Goal: Navigation & Orientation: Find specific page/section

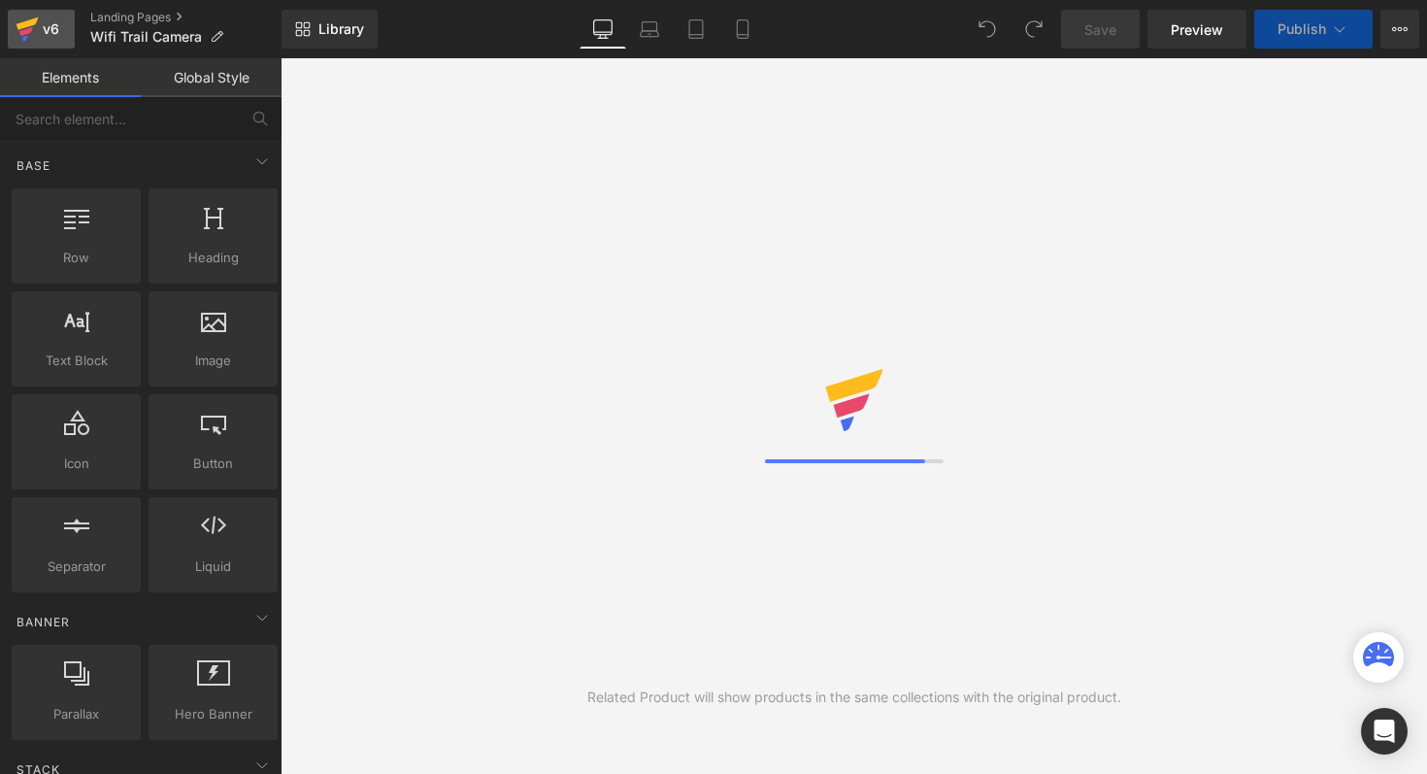
click at [49, 25] on div "v6" at bounding box center [51, 29] width 24 height 25
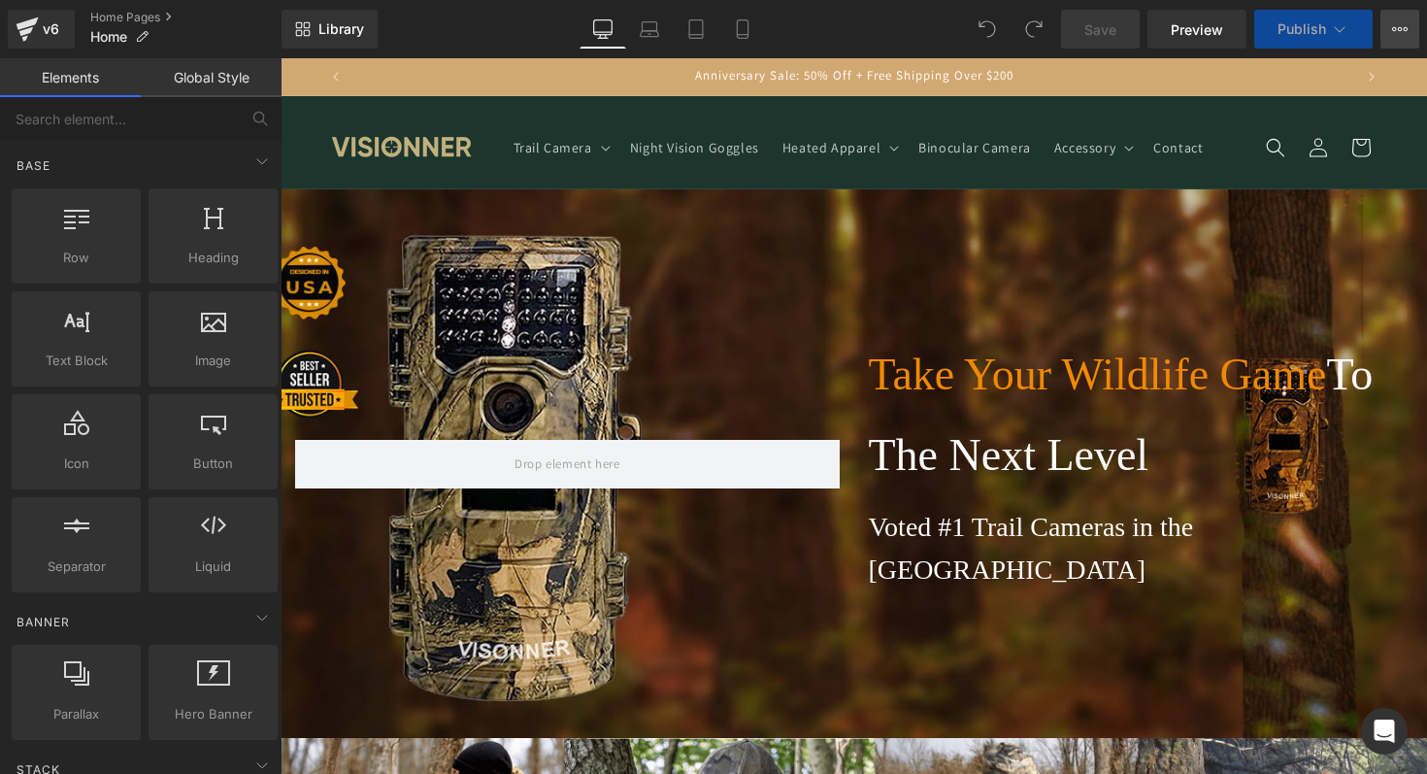
click at [1394, 38] on button "View Live Page View with current Template Save Template to Library Schedule Pub…" at bounding box center [1400, 29] width 39 height 39
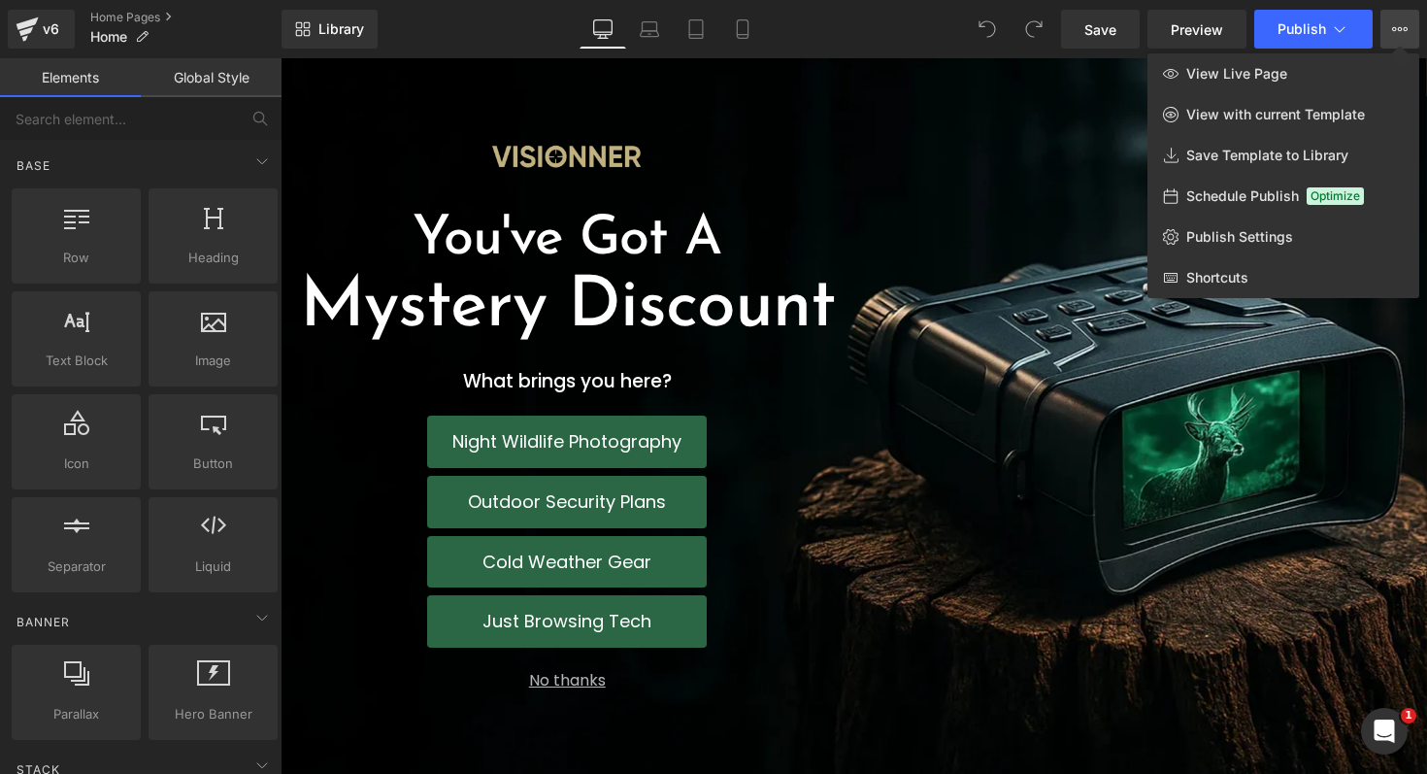
click at [978, 352] on div at bounding box center [854, 416] width 1147 height 716
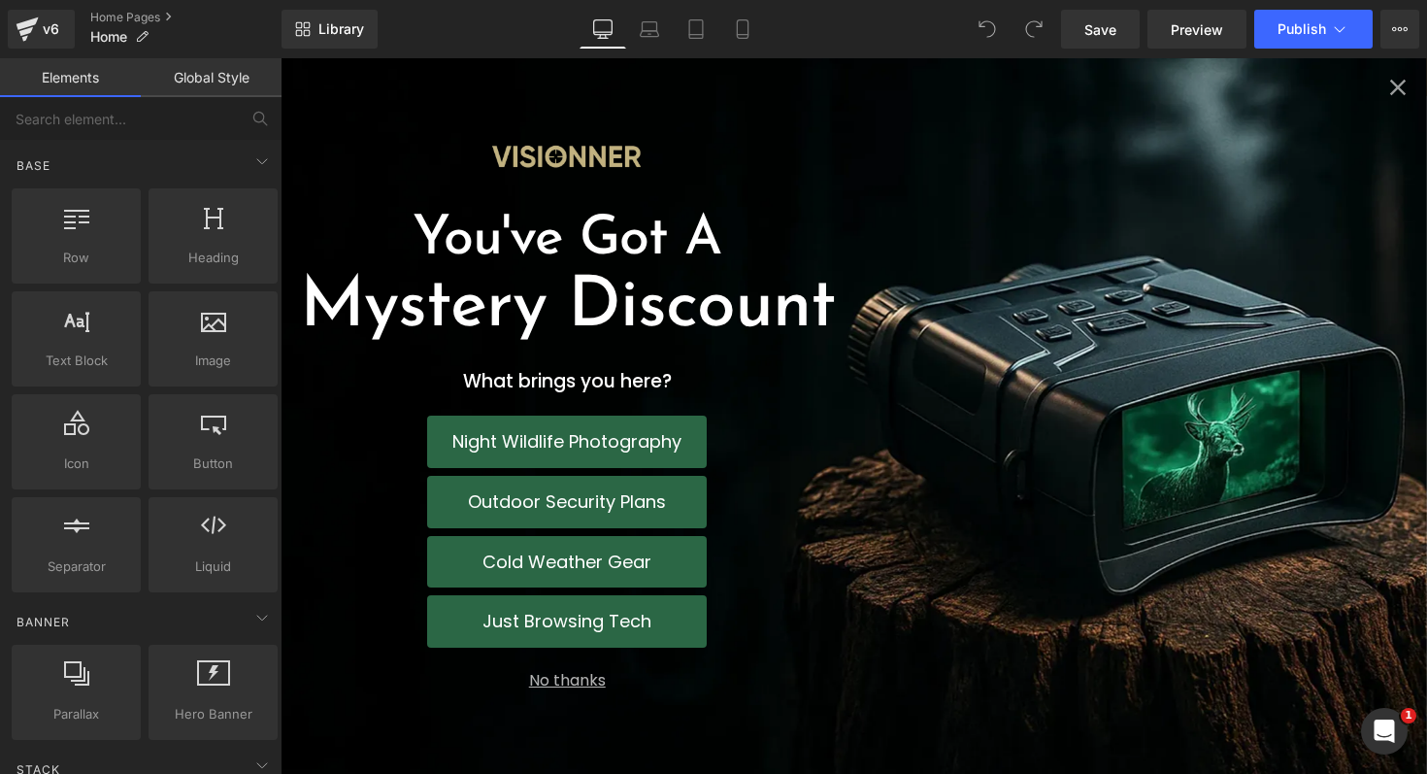
scroll to position [3474, 0]
click at [1390, 94] on icon "Close popup" at bounding box center [1398, 87] width 27 height 27
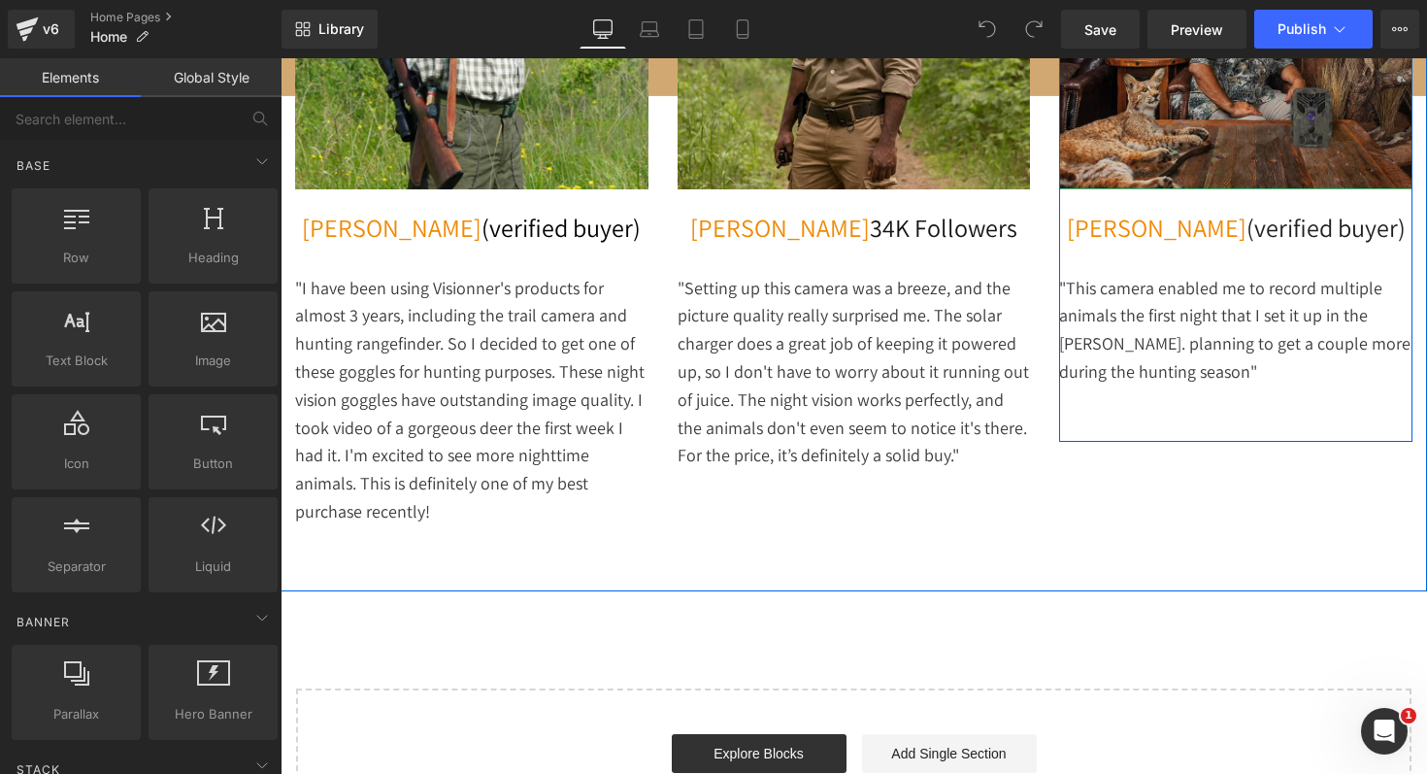
scroll to position [4530, 0]
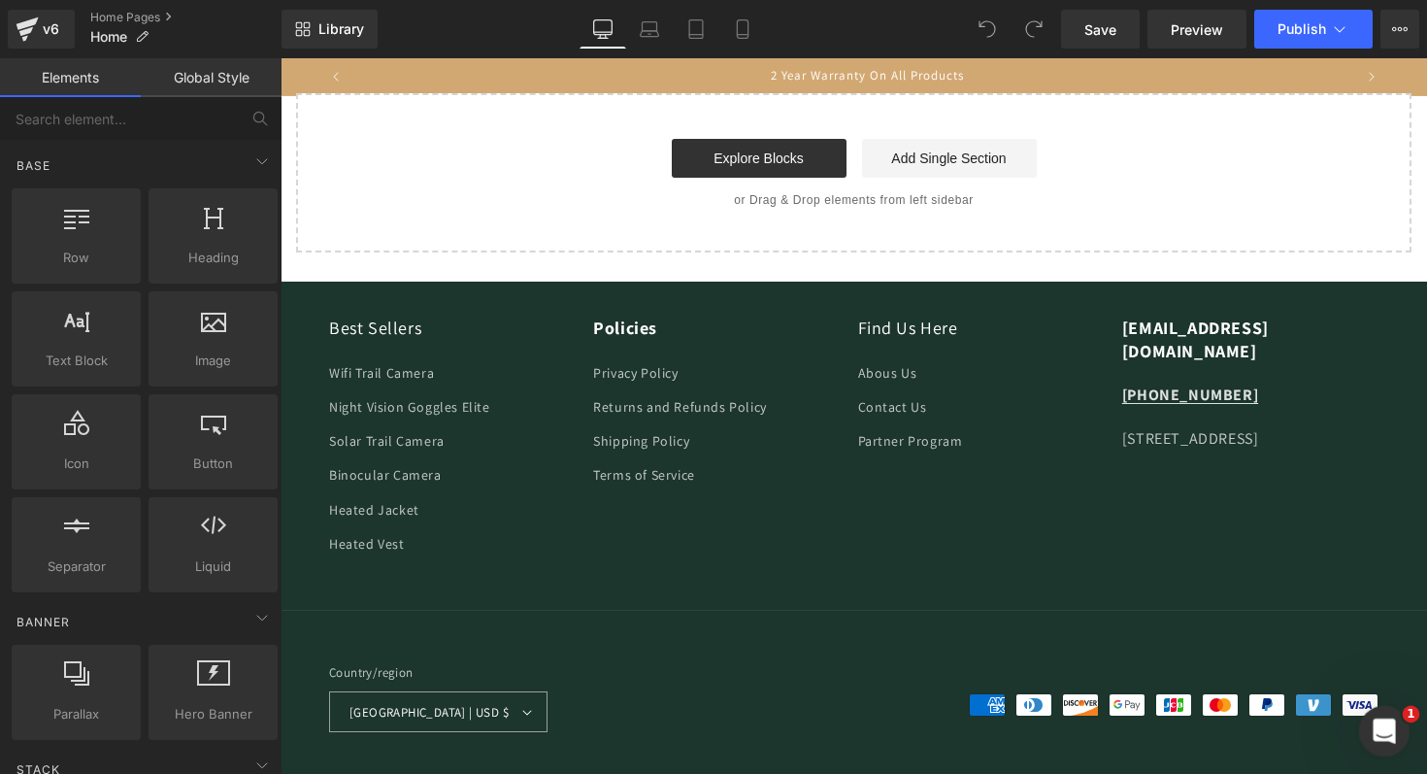
click at [1397, 732] on div "Open Intercom Messenger" at bounding box center [1382, 728] width 64 height 64
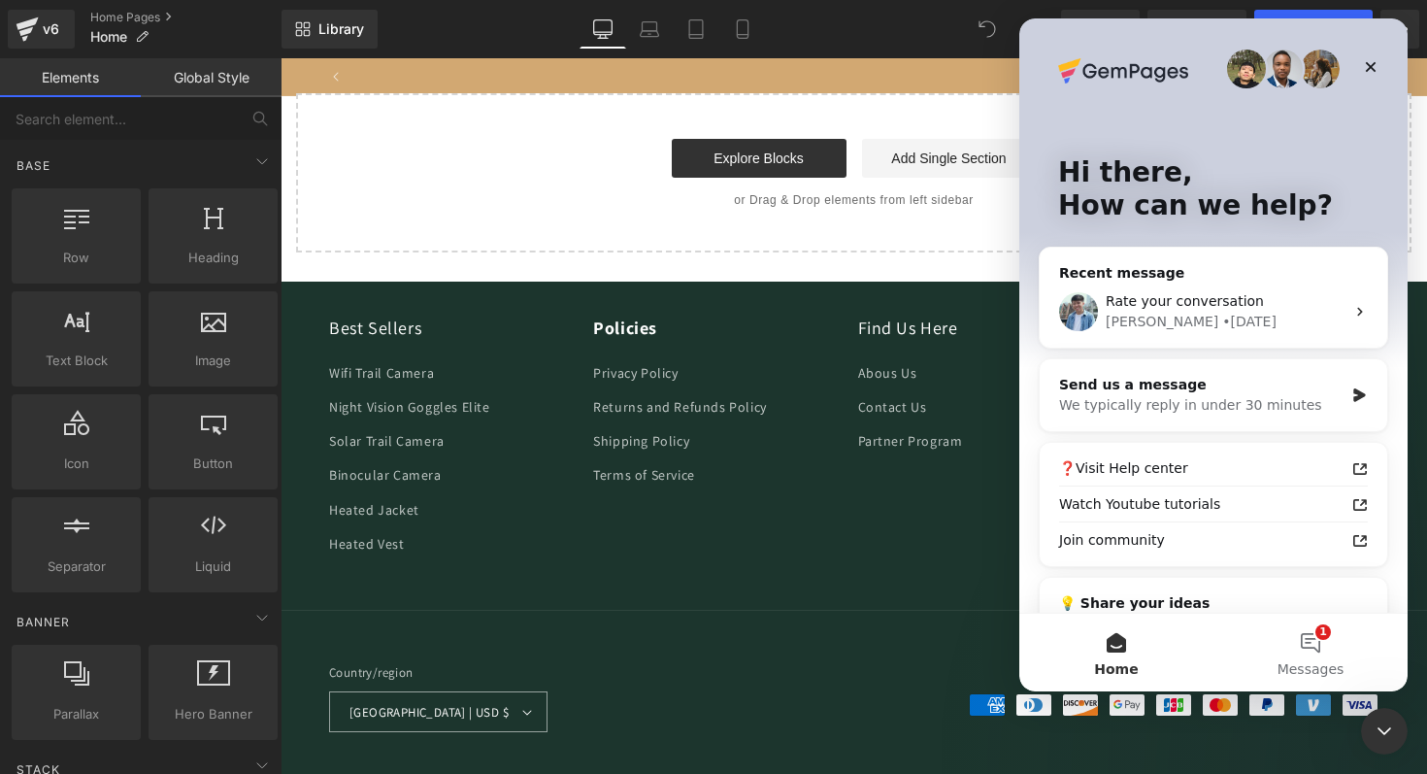
scroll to position [0, 994]
click at [27, 35] on div at bounding box center [713, 358] width 1427 height 716
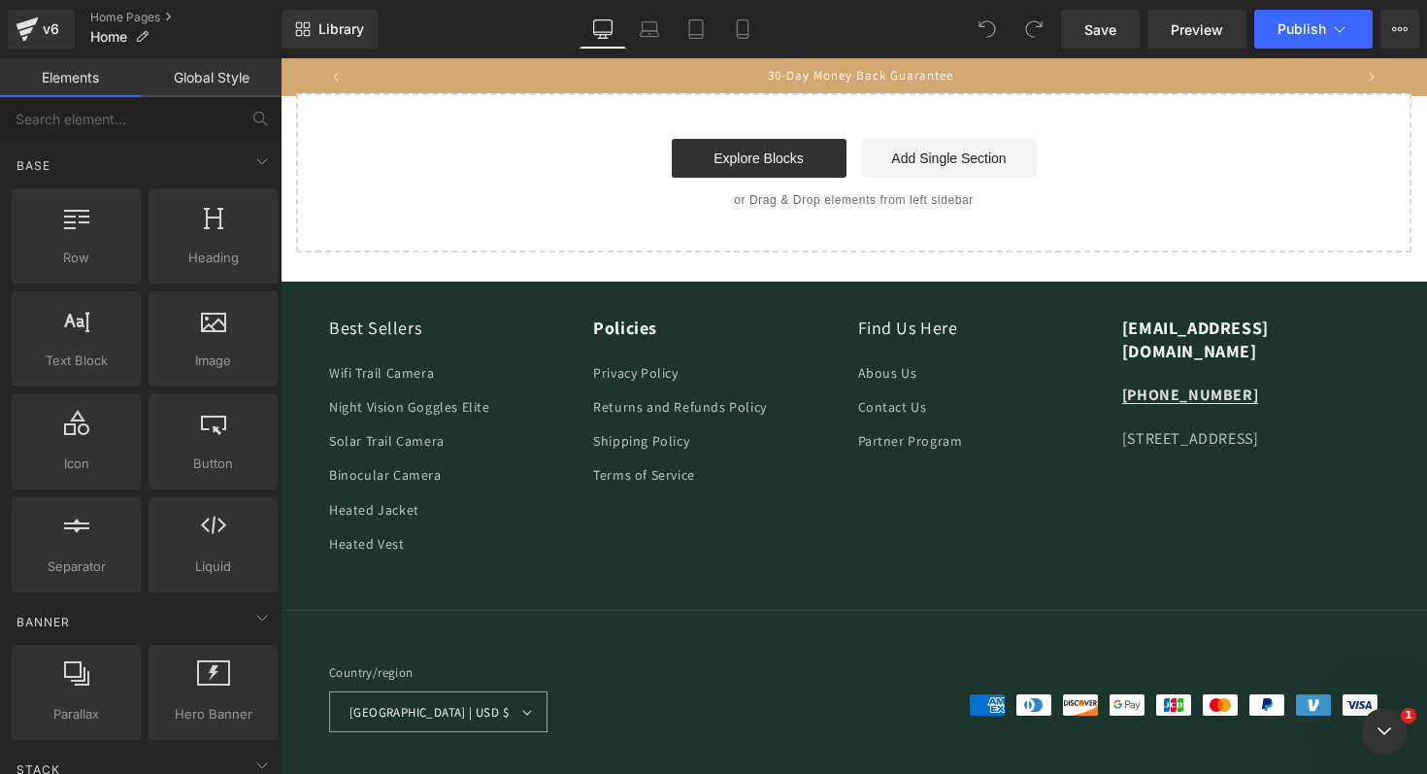
scroll to position [0, 0]
click at [27, 35] on icon at bounding box center [27, 29] width 23 height 49
